Goal: Task Accomplishment & Management: Manage account settings

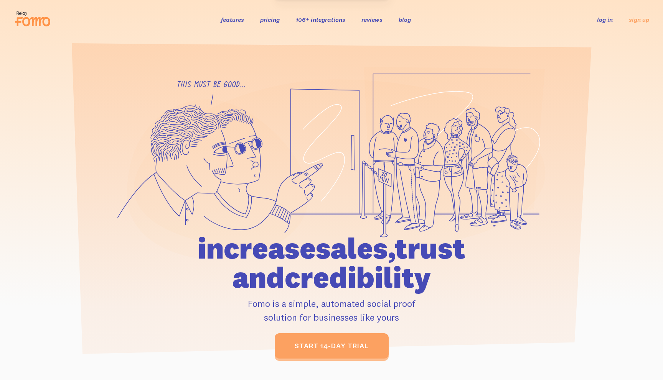
click at [610, 18] on link "log in" at bounding box center [605, 20] width 16 height 8
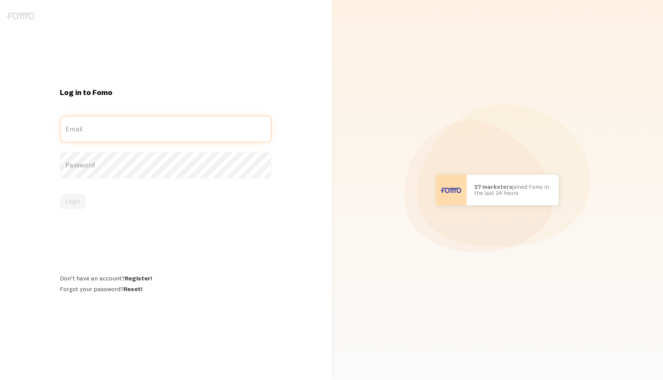
type input "[PERSON_NAME][EMAIL_ADDRESS][DOMAIN_NAME]"
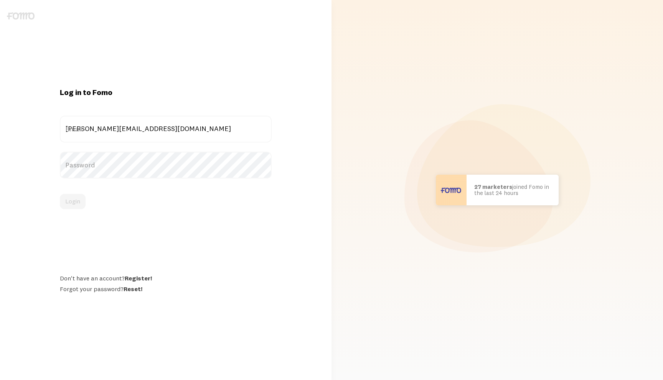
click at [93, 166] on label "Password" at bounding box center [166, 165] width 212 height 27
click at [76, 199] on button "Login" at bounding box center [73, 201] width 26 height 15
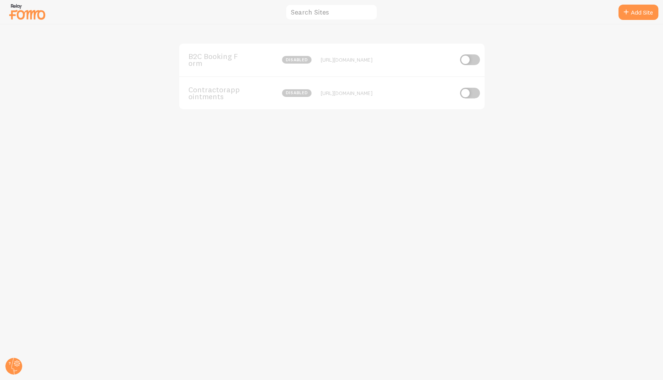
click at [332, 42] on div "B2C Booking Form disabled https://contractorappointments.com/getquotes Contract…" at bounding box center [331, 203] width 662 height 356
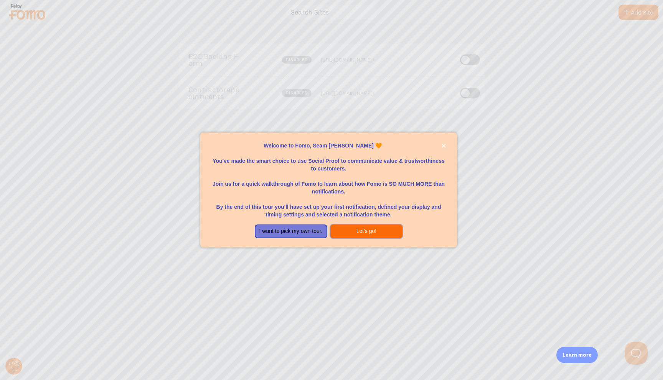
click at [337, 233] on button "Let's go!" at bounding box center [366, 232] width 72 height 14
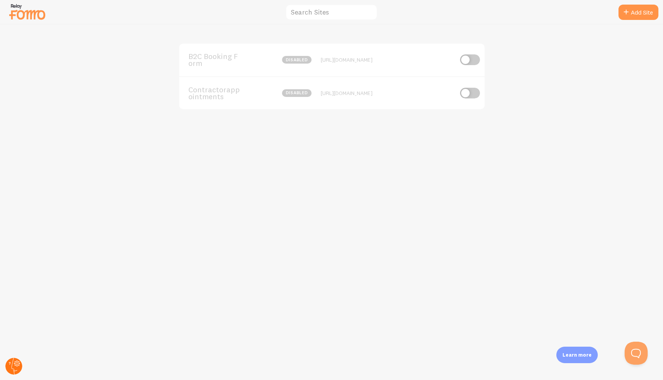
click at [13, 364] on circle at bounding box center [13, 366] width 17 height 17
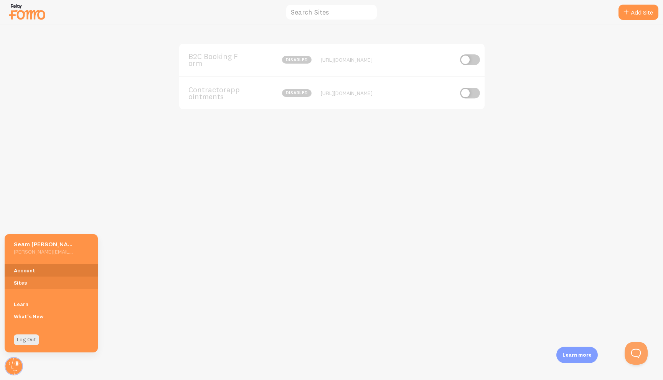
click at [41, 269] on link "Account" at bounding box center [51, 271] width 93 height 12
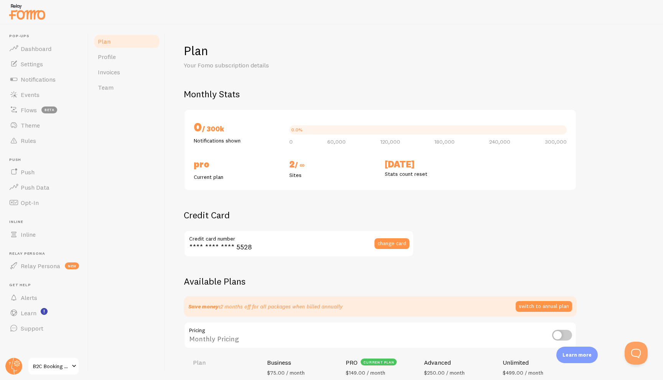
checkbox input "true"
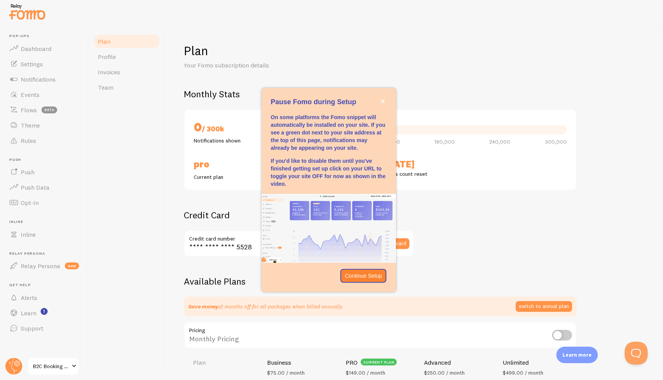
click at [158, 155] on div "Plan Profile Invoices Team" at bounding box center [127, 203] width 77 height 356
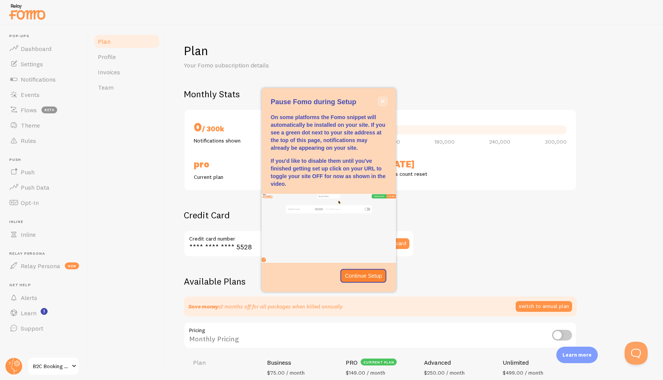
click at [381, 104] on button "close," at bounding box center [383, 101] width 8 height 8
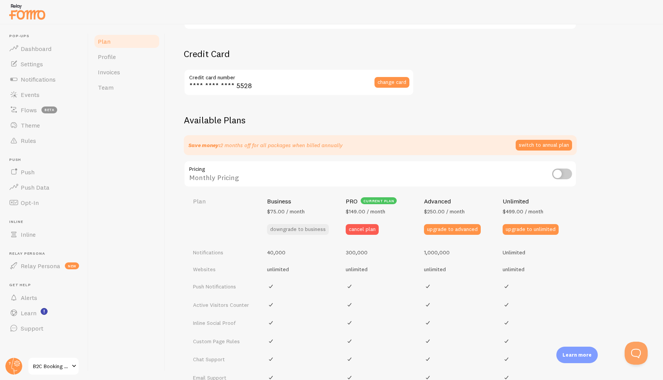
scroll to position [162, 0]
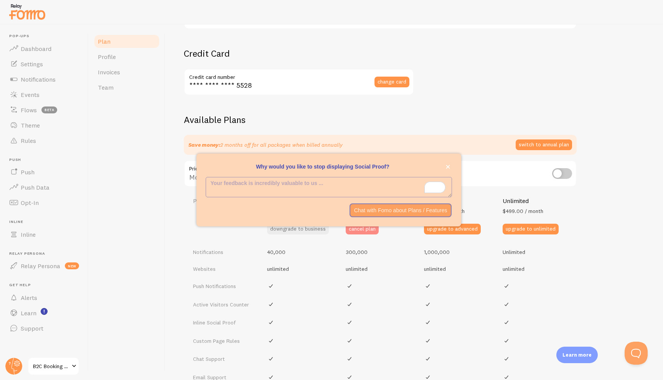
click at [366, 229] on button "cancel plan" at bounding box center [362, 229] width 33 height 11
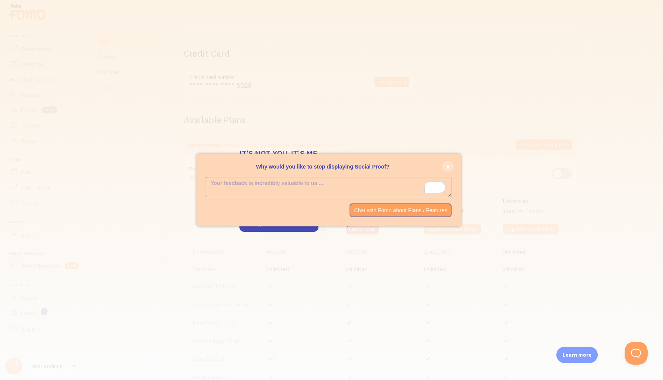
click at [448, 166] on icon "close," at bounding box center [448, 167] width 4 height 4
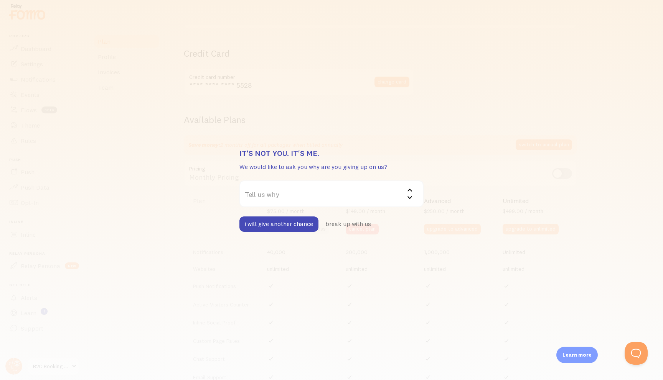
click at [302, 196] on label "Tell us why" at bounding box center [331, 194] width 184 height 27
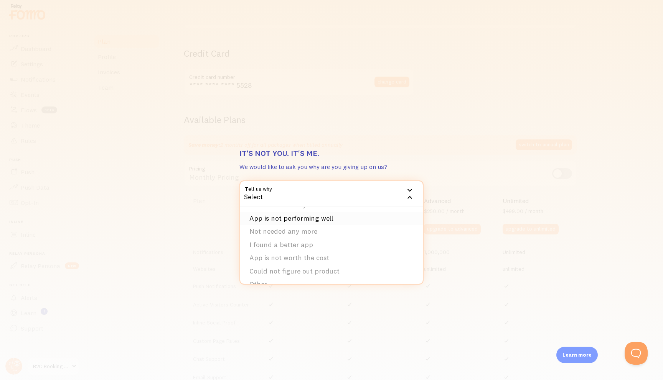
scroll to position [25, 0]
click at [300, 248] on li "App is not worth the cost" at bounding box center [331, 246] width 183 height 13
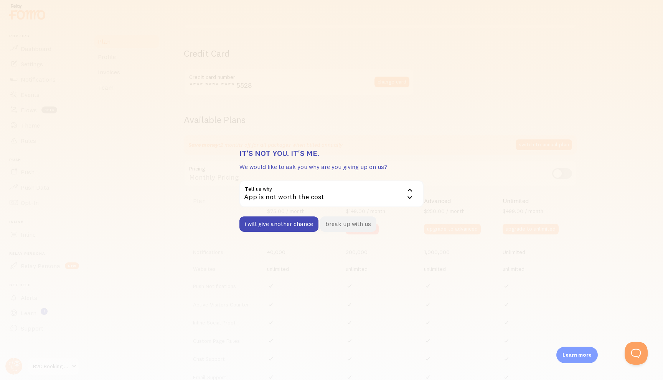
click at [342, 225] on button "break up with us" at bounding box center [348, 224] width 56 height 15
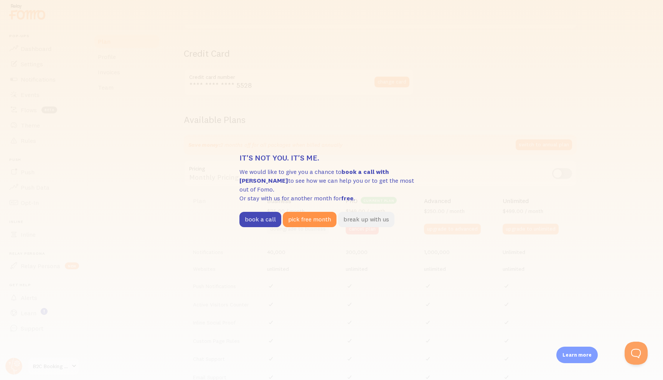
click at [374, 216] on button "break up with us" at bounding box center [366, 219] width 56 height 15
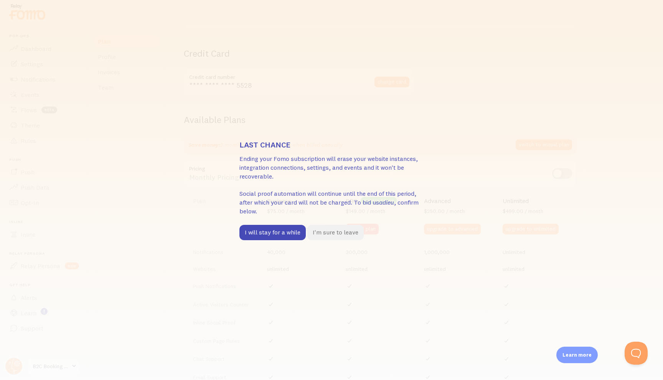
click at [335, 232] on button "I'm sure to leave" at bounding box center [335, 232] width 56 height 15
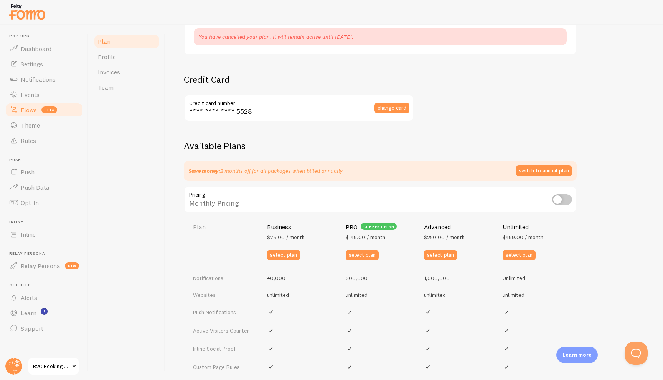
click at [29, 106] on span "Flows" at bounding box center [29, 110] width 16 height 8
click at [32, 95] on span "Events" at bounding box center [30, 95] width 19 height 8
